Goal: Information Seeking & Learning: Check status

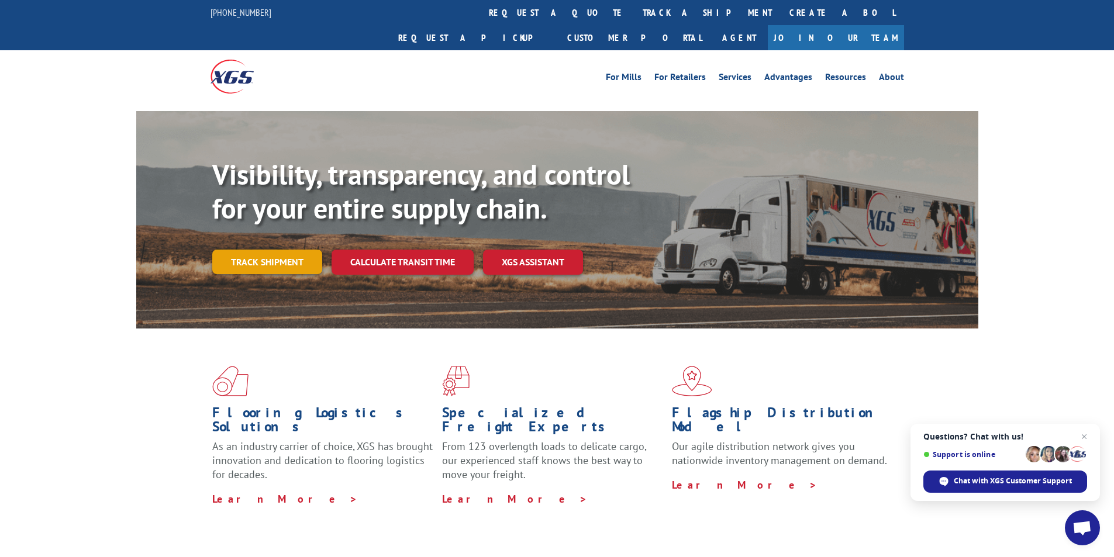
click at [263, 250] on link "Track shipment" at bounding box center [267, 262] width 110 height 25
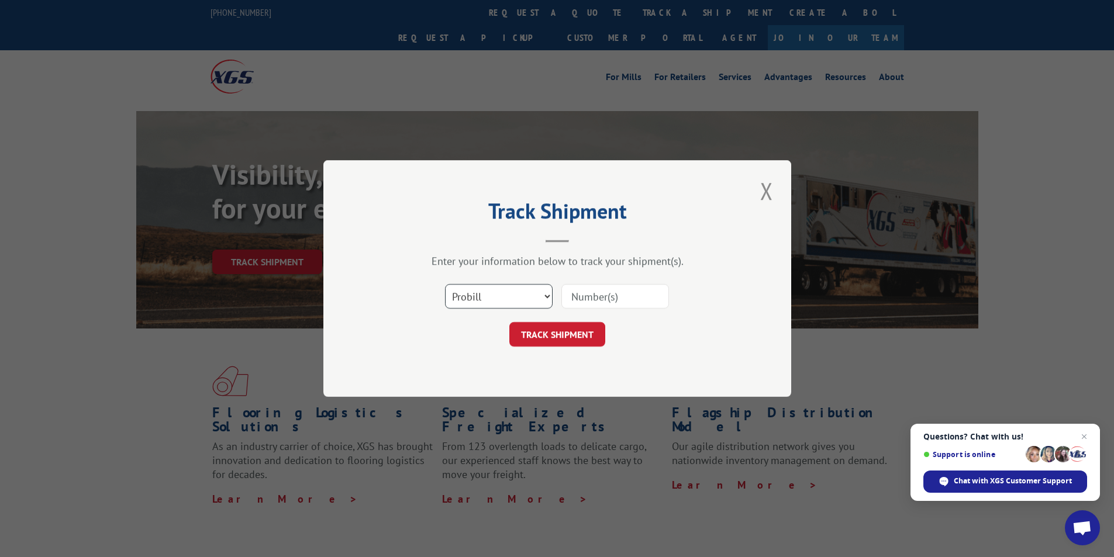
click at [546, 298] on select "Select category... Probill BOL PO" at bounding box center [499, 296] width 108 height 25
select select "bol"
click at [445, 284] on select "Select category... Probill BOL PO" at bounding box center [499, 296] width 108 height 25
click at [572, 297] on input at bounding box center [615, 296] width 108 height 25
paste input "BOL# is 3354418"
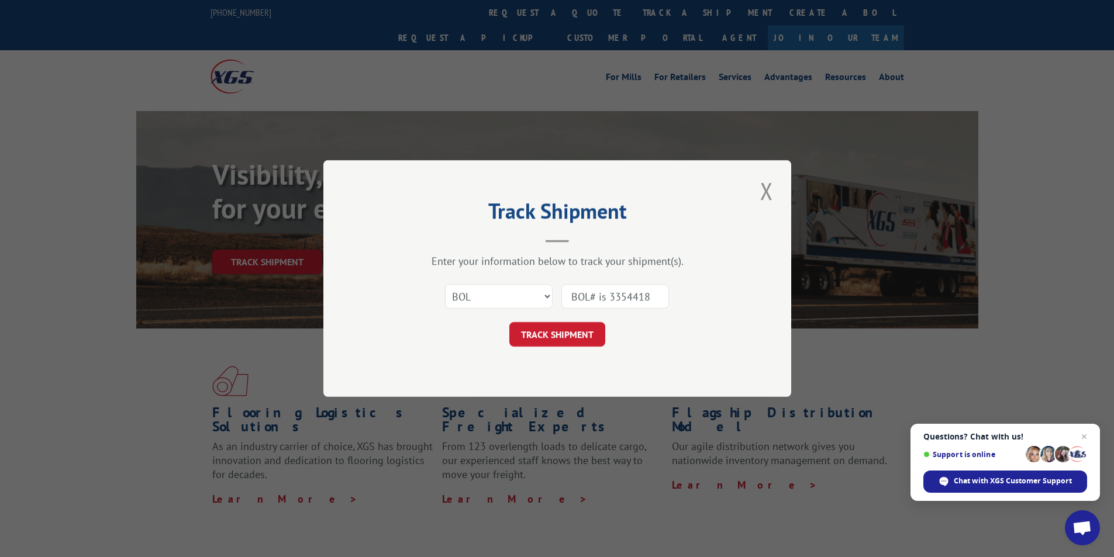
drag, startPoint x: 608, startPoint y: 295, endPoint x: 556, endPoint y: 292, distance: 52.1
click at [556, 292] on div "Select category... Probill BOL PO BOL# is 3354418" at bounding box center [557, 296] width 351 height 39
type input "3354418"
click at [539, 338] on button "TRACK SHIPMENT" at bounding box center [557, 334] width 96 height 25
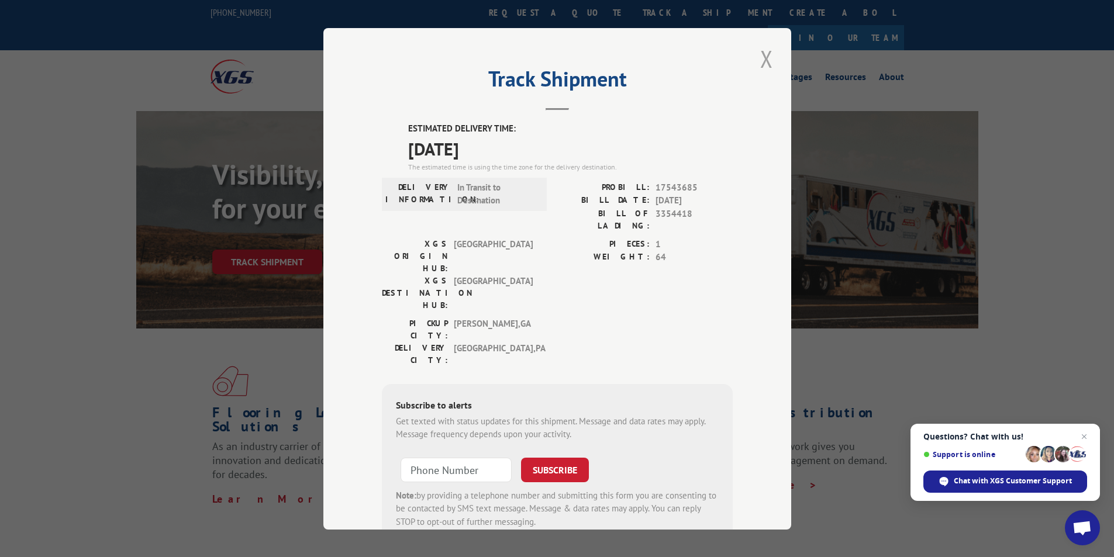
click at [760, 61] on button "Close modal" at bounding box center [767, 59] width 20 height 32
